Goal: Task Accomplishment & Management: Manage account settings

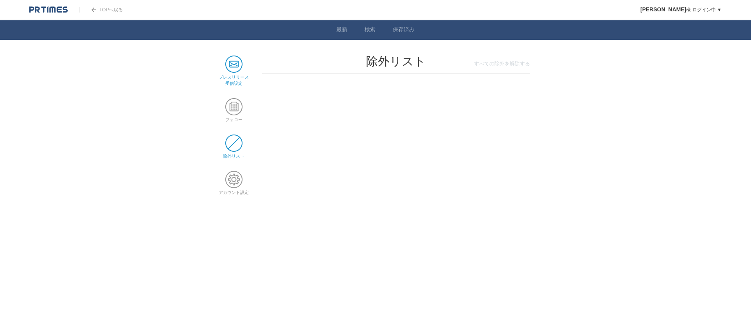
click at [234, 72] on span at bounding box center [233, 64] width 17 height 17
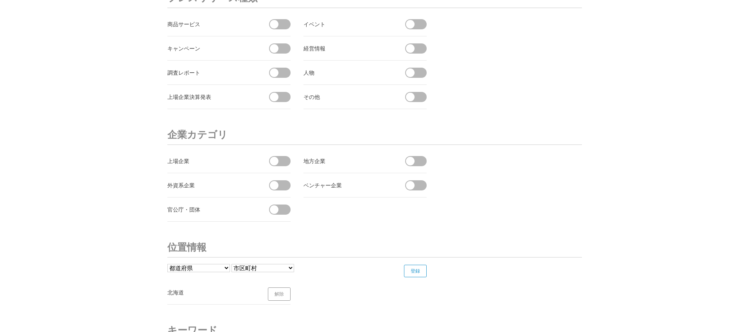
scroll to position [2989, 0]
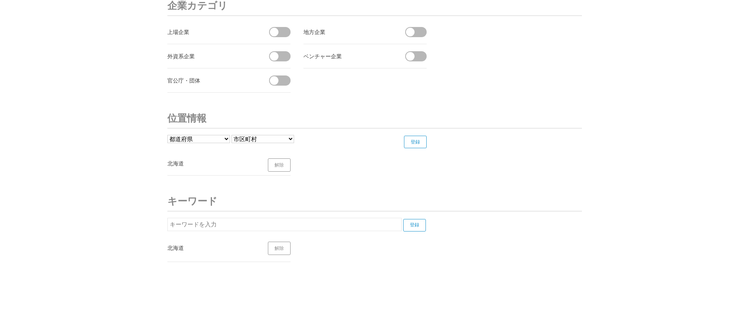
click at [203, 140] on select "都道府県 北海道 青森県 岩手県 宮城県 秋田県 山形県 福島県 茨城県 栃木県 群馬県 埼玉県 千葉県 東京都 神奈川県 新潟県 富山県 石川県 福井県" at bounding box center [198, 139] width 63 height 8
select select "01"
click at [167, 135] on select "都道府県 北海道 青森県 岩手県 宮城県 秋田県 山形県 福島県 茨城県 栃木県 群馬県 埼玉県 千葉県 東京都 神奈川県 新潟県 富山県 石川県 福井県" at bounding box center [198, 139] width 63 height 8
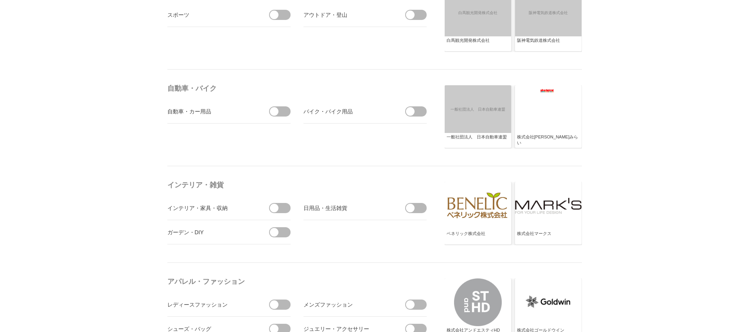
scroll to position [844, 0]
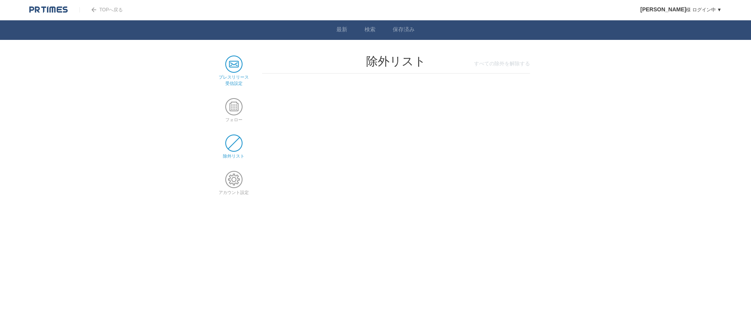
click at [234, 71] on span at bounding box center [233, 64] width 17 height 17
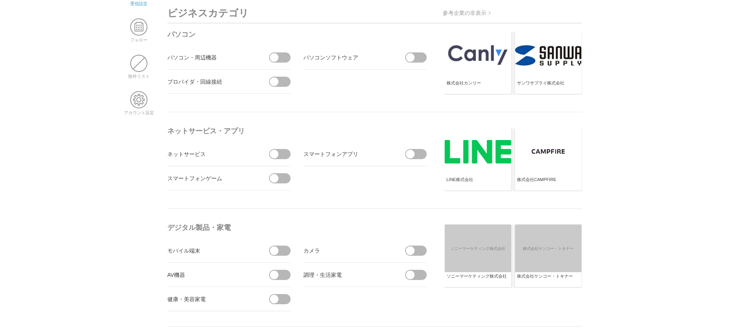
scroll to position [47, 0]
